Goal: Check status: Check status

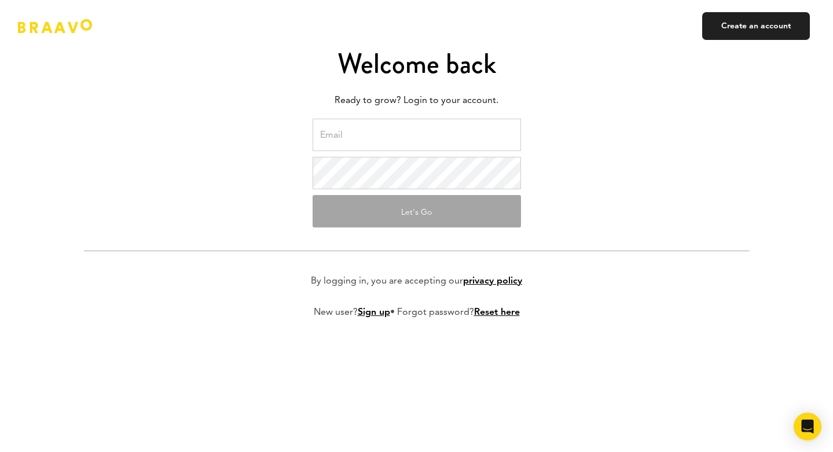
click at [466, 151] on input "email" at bounding box center [417, 135] width 208 height 32
type input "[PERSON_NAME][EMAIL_ADDRESS][DOMAIN_NAME]"
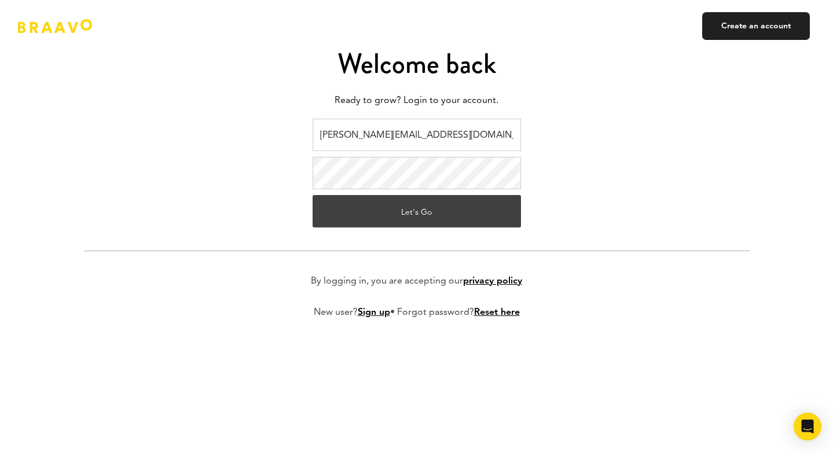
click at [439, 227] on button "Let's Go" at bounding box center [417, 211] width 208 height 32
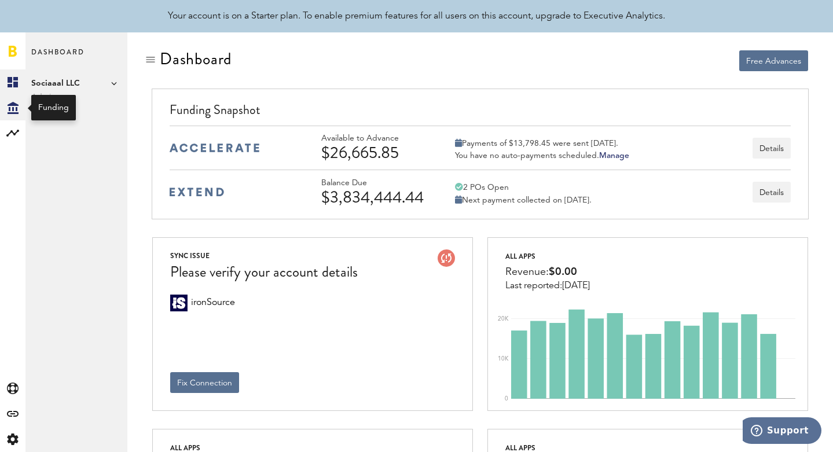
click at [10, 107] on icon "Created with Sketch." at bounding box center [13, 108] width 11 height 12
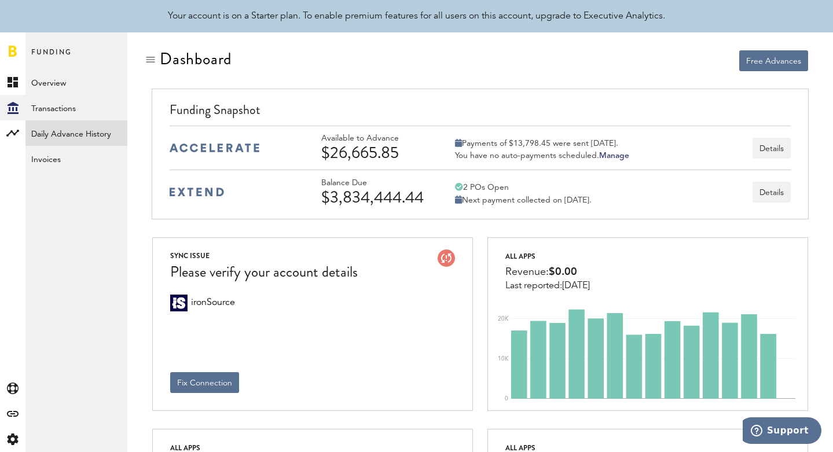
click at [68, 133] on link "Daily Advance History" at bounding box center [76, 132] width 102 height 25
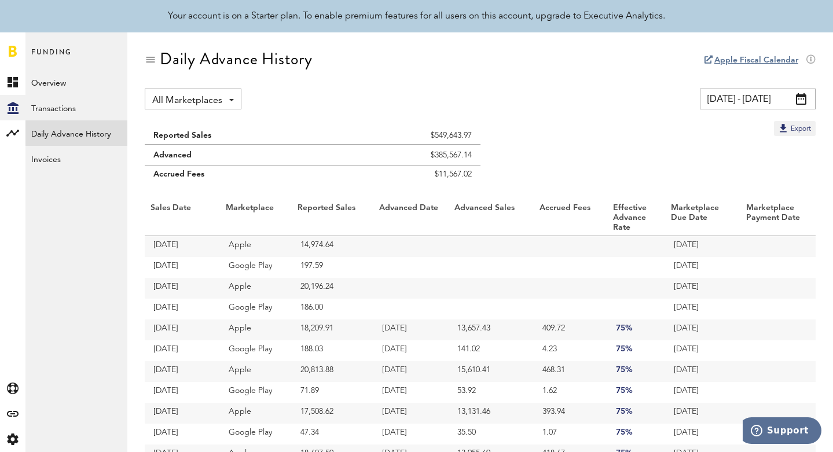
click at [802, 98] on span at bounding box center [801, 99] width 10 height 12
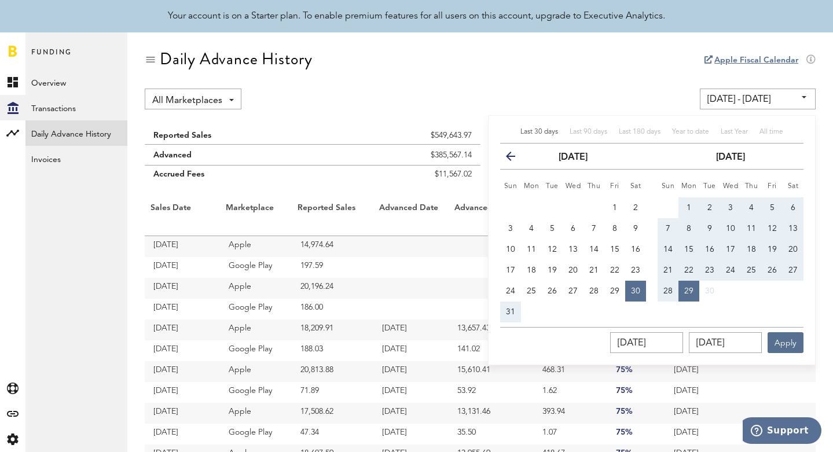
click at [751, 267] on span "25" at bounding box center [751, 270] width 9 height 8
type input "09/25/25 - 09/25/25"
type input "09/25/2025"
click at [751, 267] on span "25" at bounding box center [751, 270] width 9 height 8
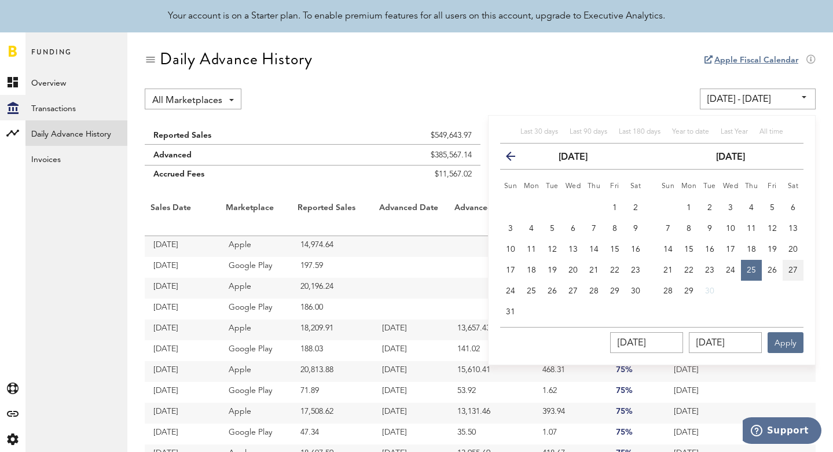
click at [792, 268] on span "27" at bounding box center [792, 270] width 9 height 8
type input "09/27/25 - 09/27/25"
type input "09/27/2025"
click at [749, 267] on span "25" at bounding box center [751, 270] width 9 height 8
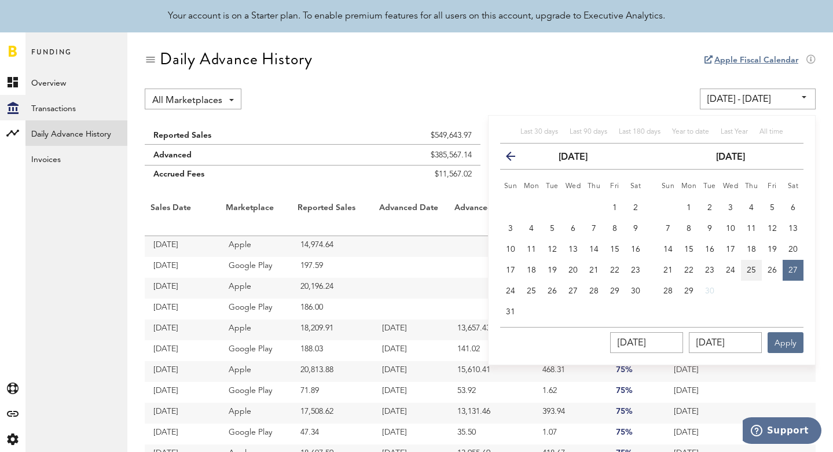
type input "09/25/25 - 09/25/25"
type input "09/25/2025"
click at [733, 345] on input "09/25/2025" at bounding box center [725, 342] width 73 height 21
click at [691, 286] on button "29" at bounding box center [688, 291] width 21 height 21
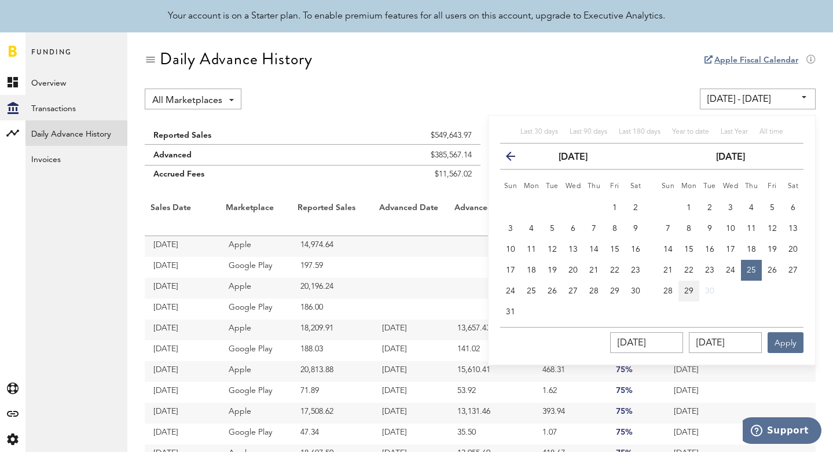
type input "09/25/25 - 09/29/25"
type input "09/29/2025"
click at [785, 344] on button "Apply" at bounding box center [785, 342] width 36 height 21
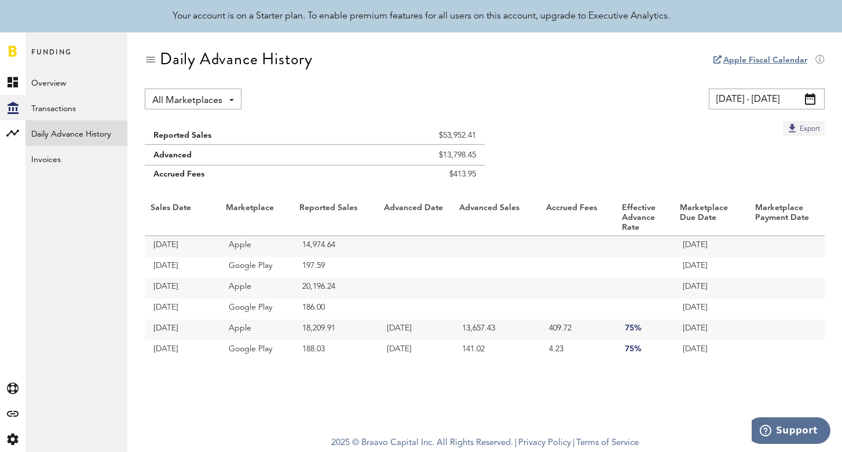
click at [807, 129] on button "Export" at bounding box center [803, 128] width 42 height 15
